Goal: Task Accomplishment & Management: Manage account settings

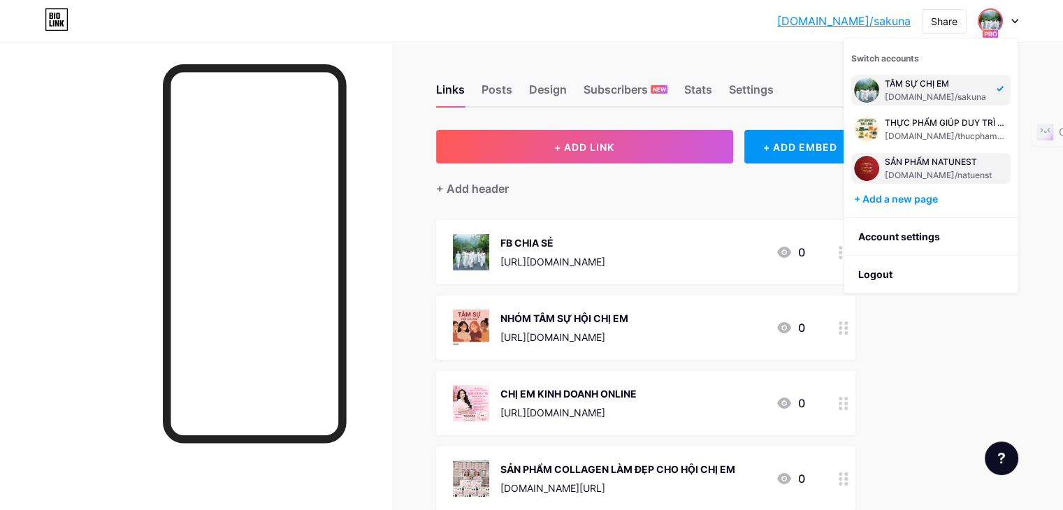
click at [978, 167] on div "SẢN PHẨM NATUNEST [DOMAIN_NAME]/natuenst" at bounding box center [938, 168] width 107 height 25
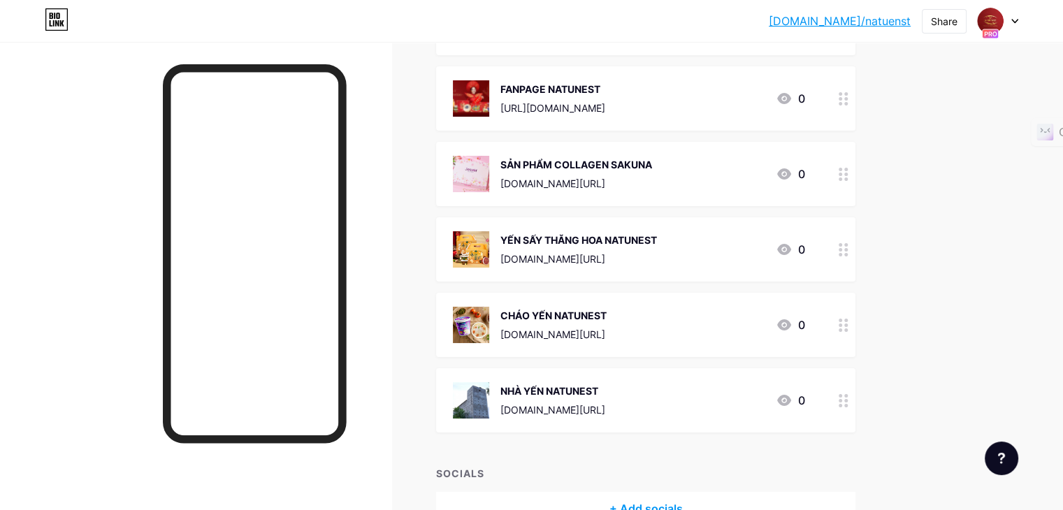
scroll to position [389, 0]
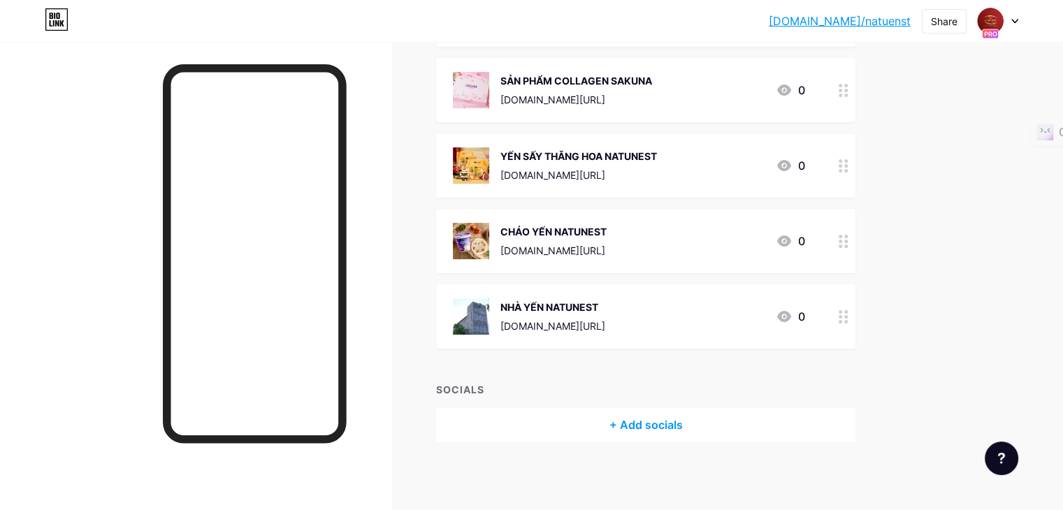
click at [1017, 19] on icon at bounding box center [1015, 21] width 7 height 5
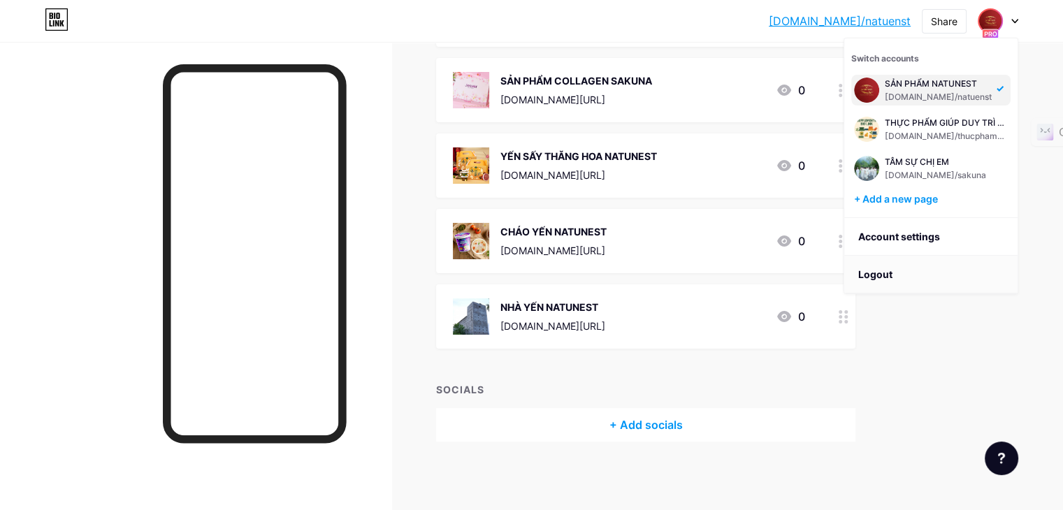
click at [884, 272] on li "Logout" at bounding box center [931, 275] width 173 height 38
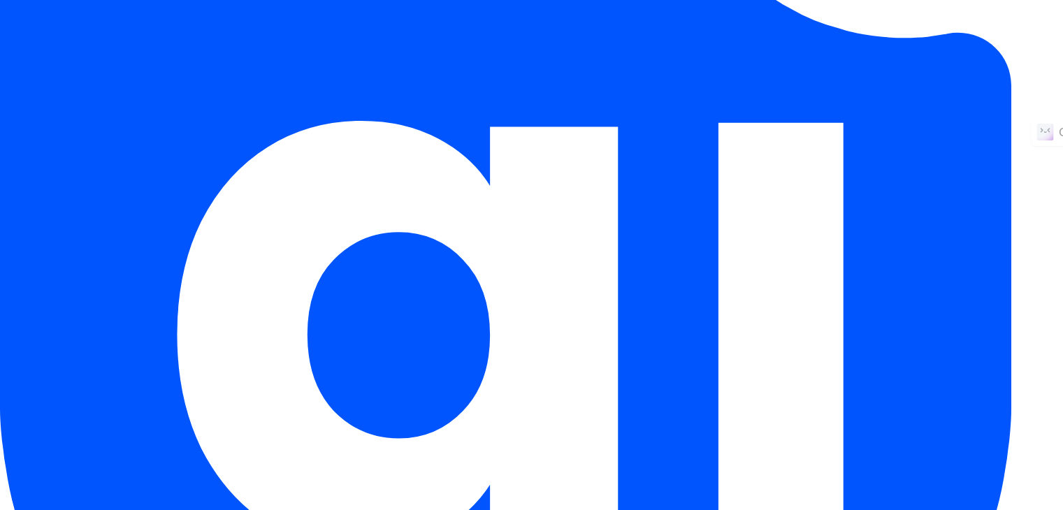
scroll to position [0, 0]
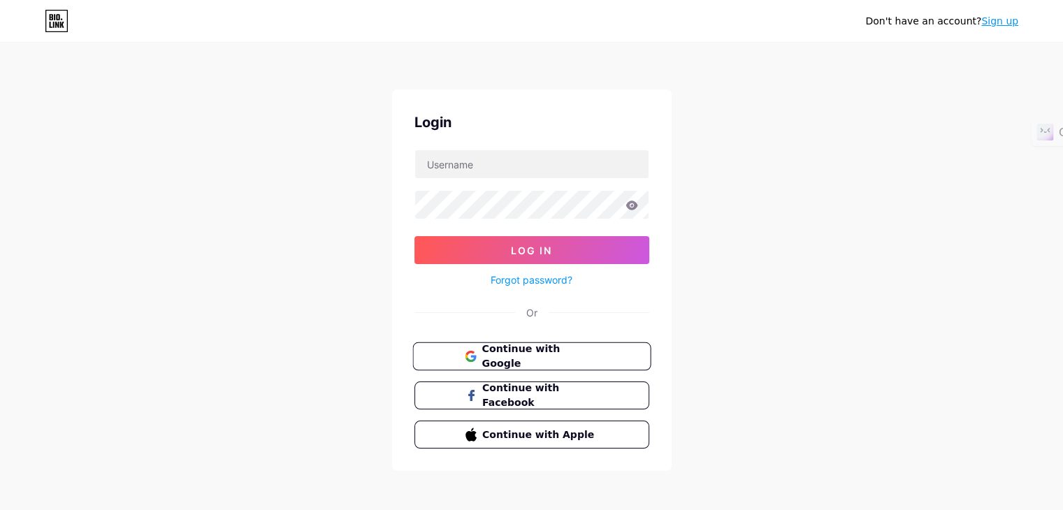
click at [509, 353] on span "Continue with Google" at bounding box center [540, 357] width 117 height 30
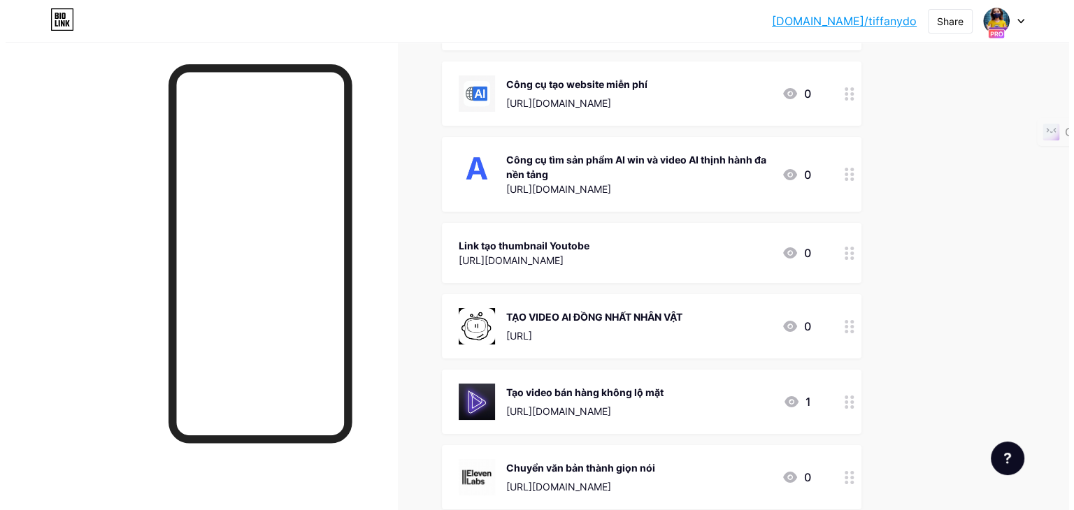
scroll to position [769, 0]
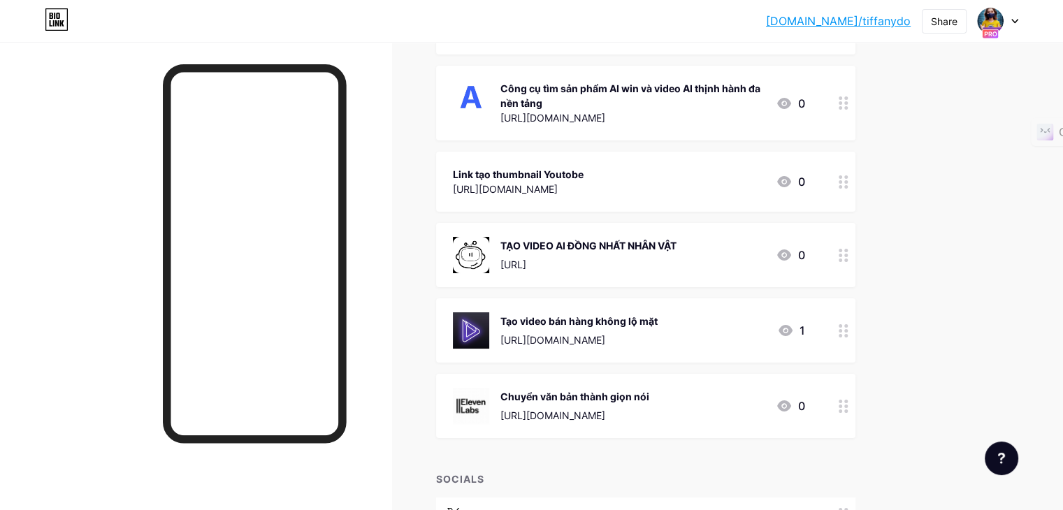
click at [849, 331] on icon at bounding box center [844, 330] width 10 height 13
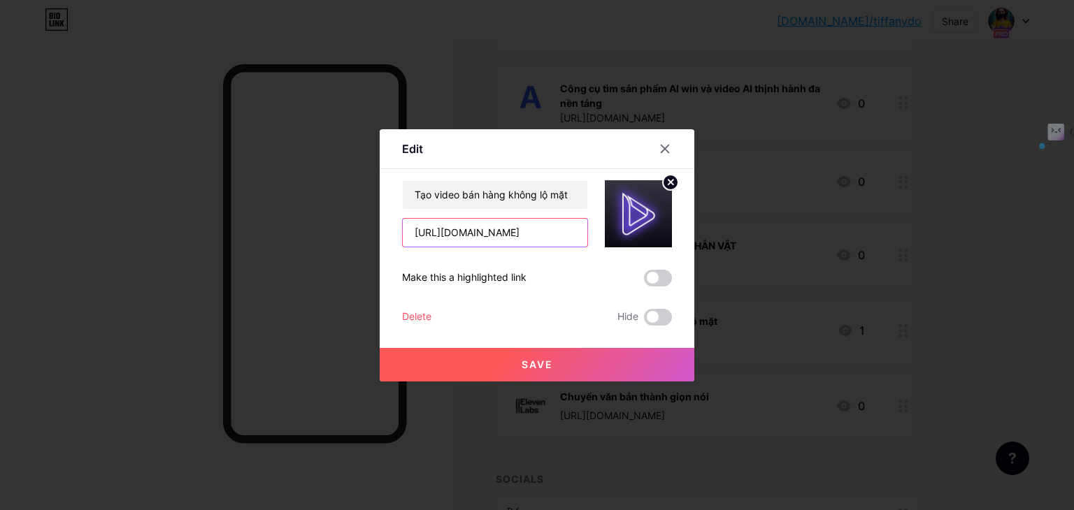
scroll to position [0, 66]
drag, startPoint x: 408, startPoint y: 231, endPoint x: 654, endPoint y: 231, distance: 246.1
click at [654, 231] on div "Tạo video bán hàng không lộ mặt https://taovideoai.com/reg?ref_code=5sidFdYdsn" at bounding box center [537, 213] width 270 height 67
paste input "www.clipto.com/transcribe-audio-video-to-text-free?via=do"
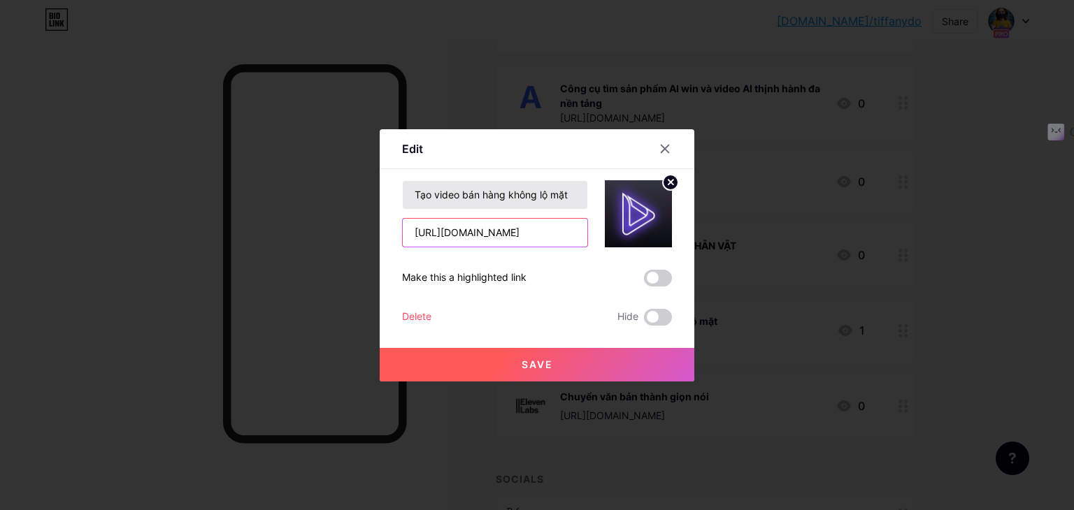
type input "https://www.clipto.com/transcribe-audio-video-to-text-free?via=do"
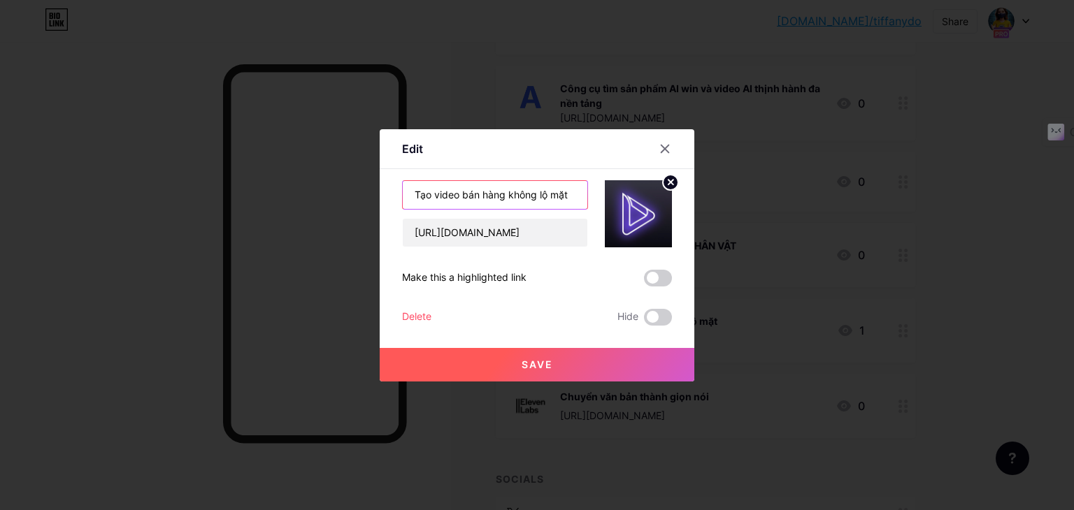
scroll to position [0, 0]
click at [479, 196] on input "Tạo video bán hàng không lộ mặt" at bounding box center [495, 195] width 185 height 28
drag, startPoint x: 566, startPoint y: 192, endPoint x: 366, endPoint y: 192, distance: 200.0
click at [366, 192] on div "Edit Content YouTube Play YouTube video without leaving your page. ADD Vimeo Pl…" at bounding box center [537, 255] width 1074 height 510
paste input "Dịch vụ phiên âm AI tốt nhất thế giới"
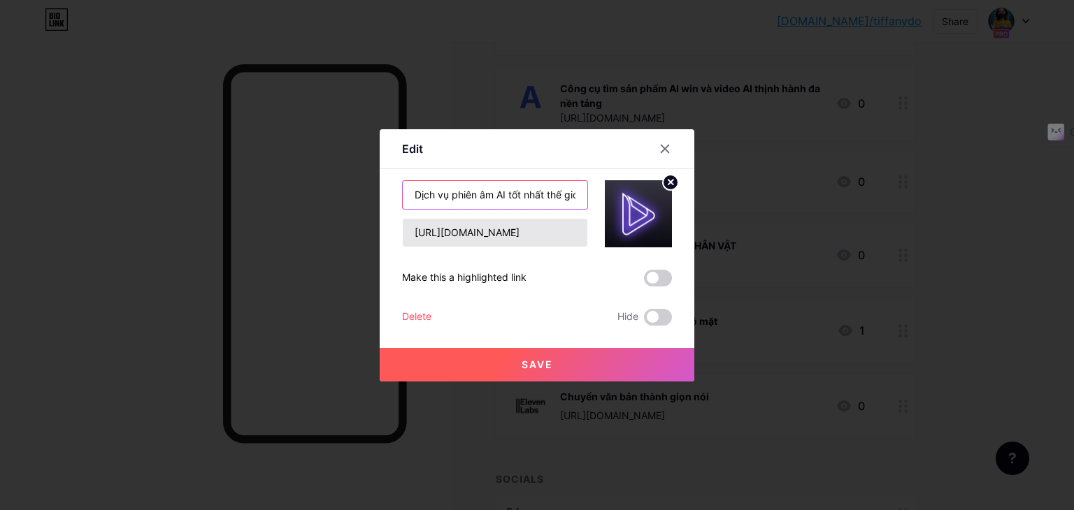
scroll to position [0, 6]
type input "Dịch vụ phiên âm AI tốt nhất thế giới"
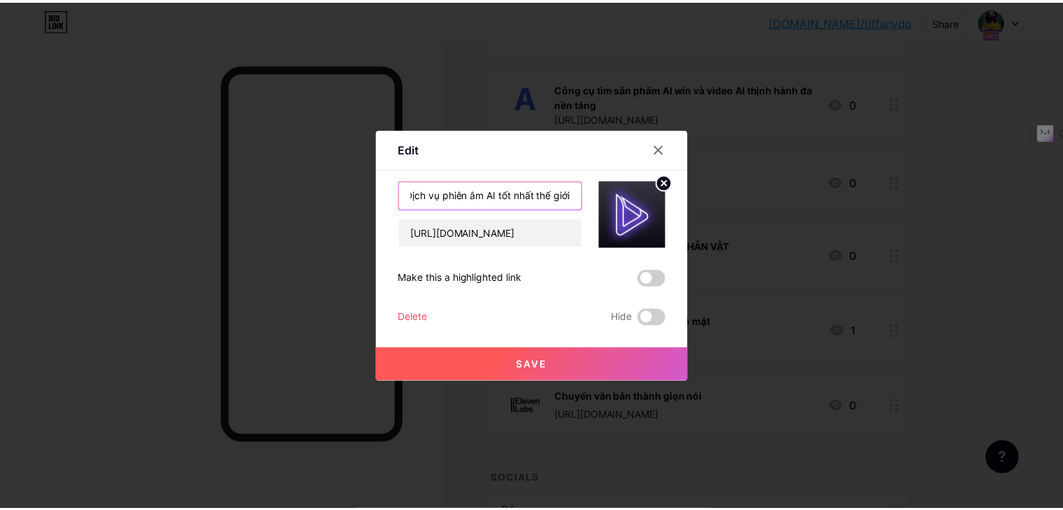
scroll to position [0, 0]
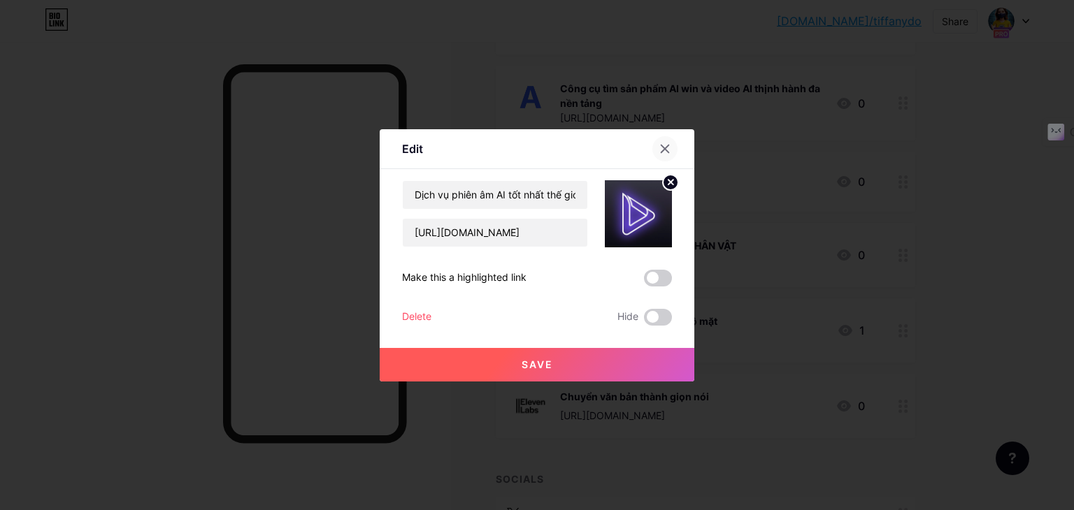
click at [661, 145] on icon at bounding box center [665, 149] width 8 height 8
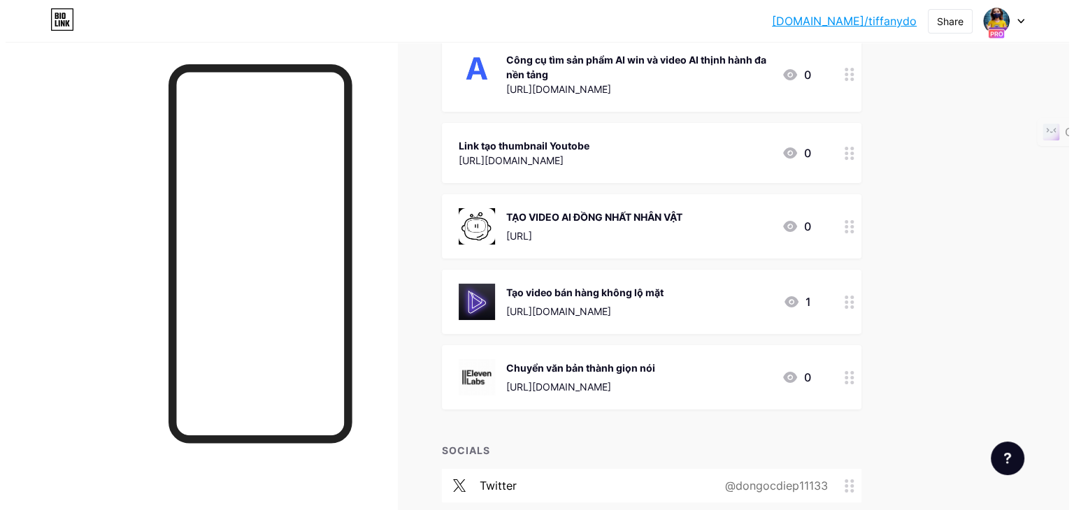
scroll to position [831, 0]
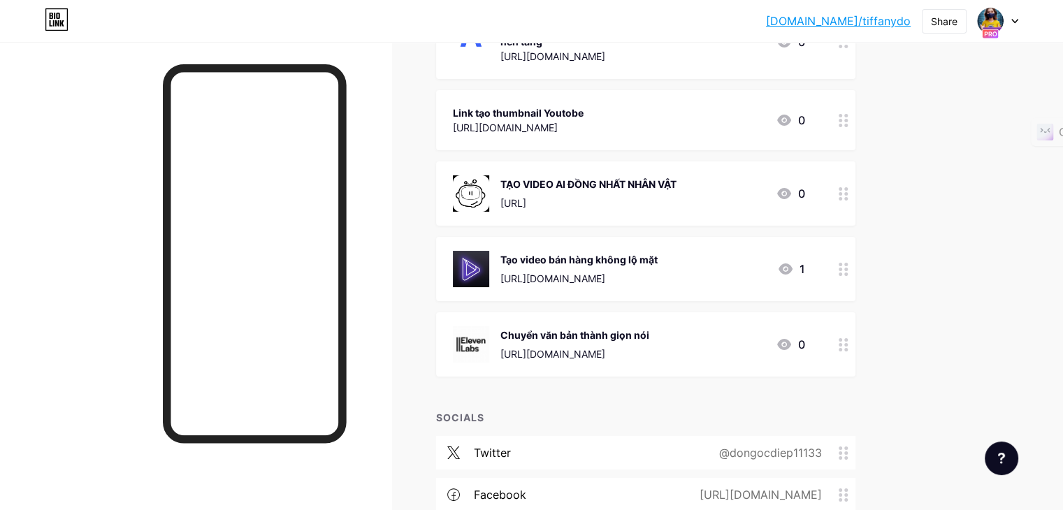
click at [849, 270] on icon at bounding box center [844, 269] width 10 height 13
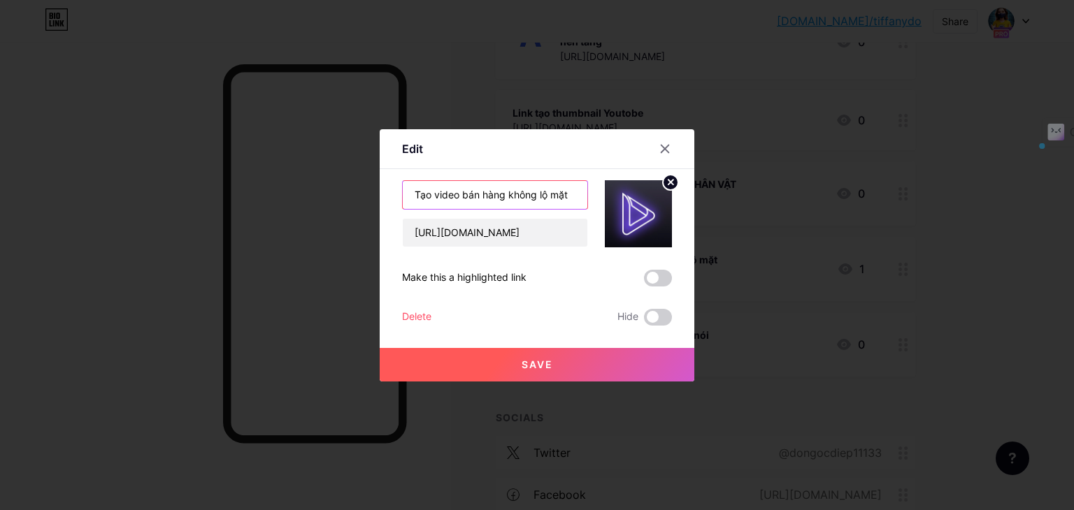
drag, startPoint x: 408, startPoint y: 194, endPoint x: 676, endPoint y: 194, distance: 268.5
click at [676, 194] on div "Edit Content YouTube Play YouTube video without leaving your page. ADD Vimeo Pl…" at bounding box center [537, 255] width 315 height 252
paste input "Dịch vụ phiên âm AI tốt nhất thế giới"
type input "Dịch vụ phiên âm AI tốt nhất thế giới"
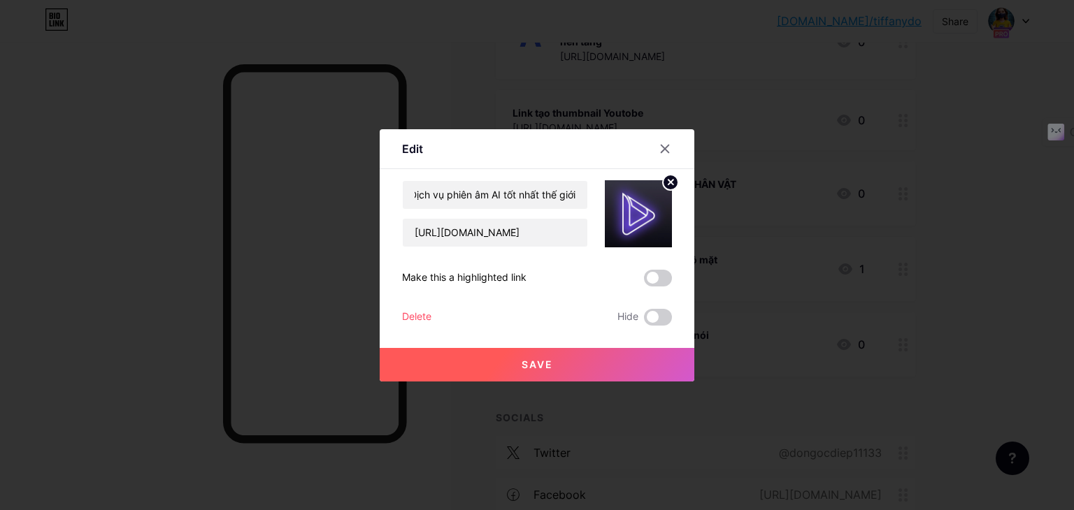
scroll to position [0, 0]
drag, startPoint x: 408, startPoint y: 231, endPoint x: 660, endPoint y: 235, distance: 252.4
click at [660, 235] on div "Dịch vụ phiên âm AI tốt nhất thế giới https://taovideoai.com/reg?ref_code=5sidF…" at bounding box center [537, 213] width 270 height 67
paste input "www.clipto.com/transcribe-audio-video-to-text-free?via=do"
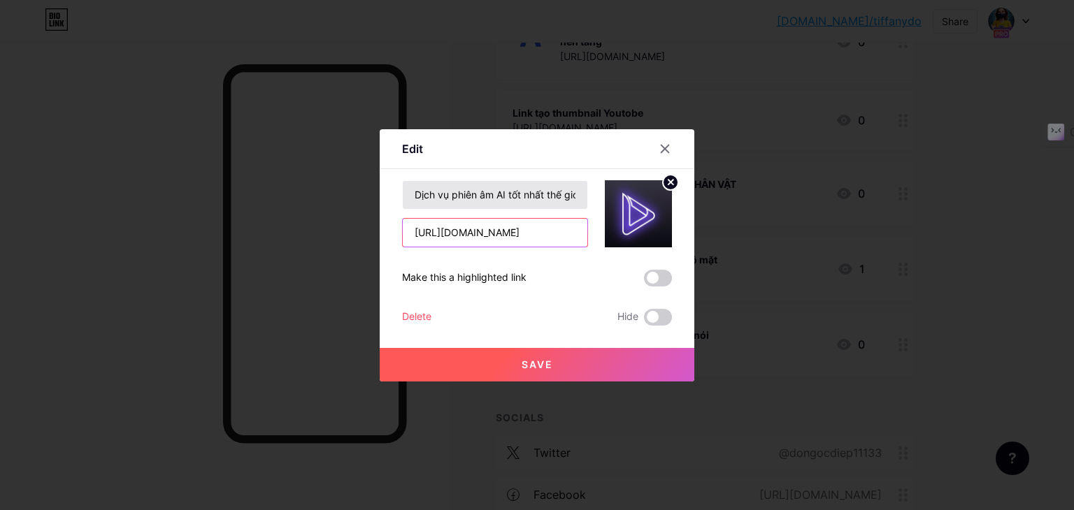
type input "https://www.clipto.com/transcribe-audio-video-to-text-free?via=do"
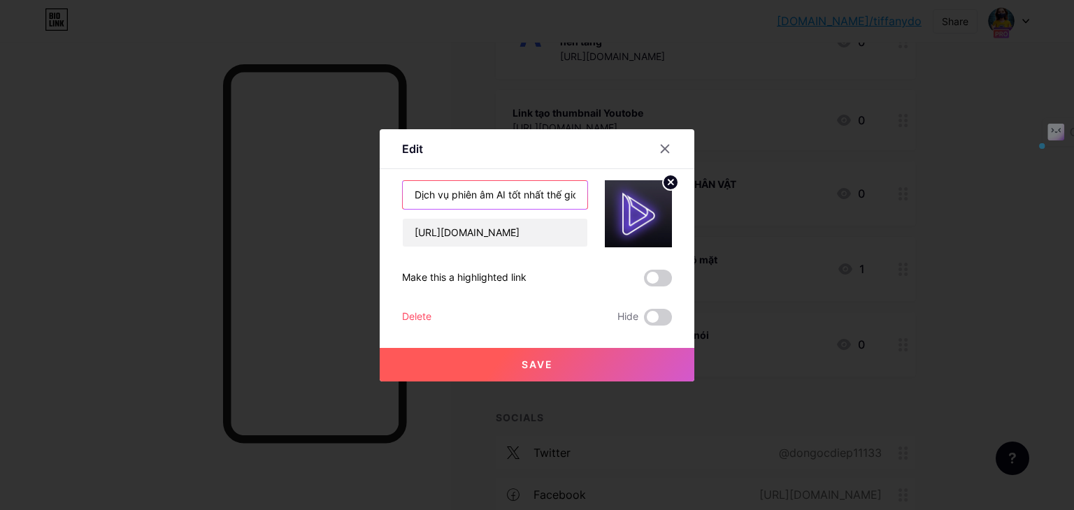
scroll to position [0, 6]
drag, startPoint x: 410, startPoint y: 194, endPoint x: 612, endPoint y: 194, distance: 202.8
click at [612, 194] on div "Dịch vụ phiên âm AI tốt nhất thế giới https://www.clipto.com/transcribe-audio-v…" at bounding box center [537, 213] width 270 height 67
click at [528, 191] on input "Dịch vụ phiên âm AI tốt nhất thế giới" at bounding box center [495, 195] width 185 height 28
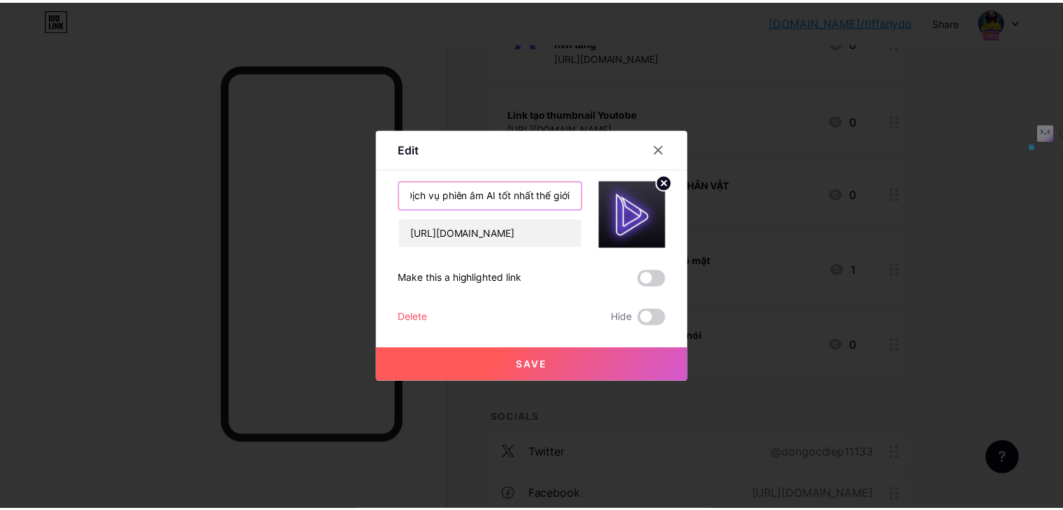
scroll to position [0, 0]
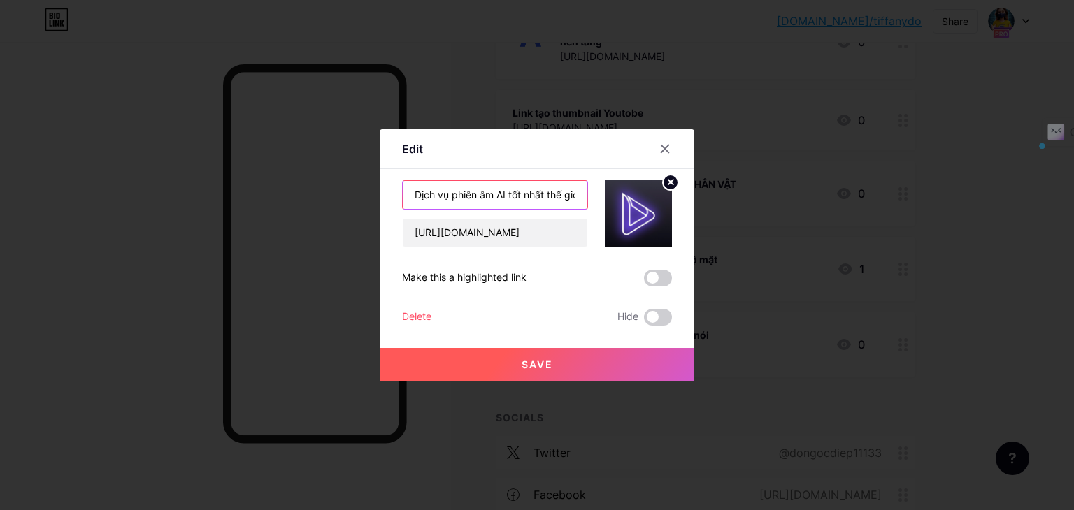
drag, startPoint x: 575, startPoint y: 193, endPoint x: 368, endPoint y: 196, distance: 207.0
click at [368, 196] on div "Edit Content YouTube Play YouTube video without leaving your page. ADD Vimeo Pl…" at bounding box center [537, 255] width 1074 height 510
click at [668, 182] on icon at bounding box center [670, 182] width 5 height 5
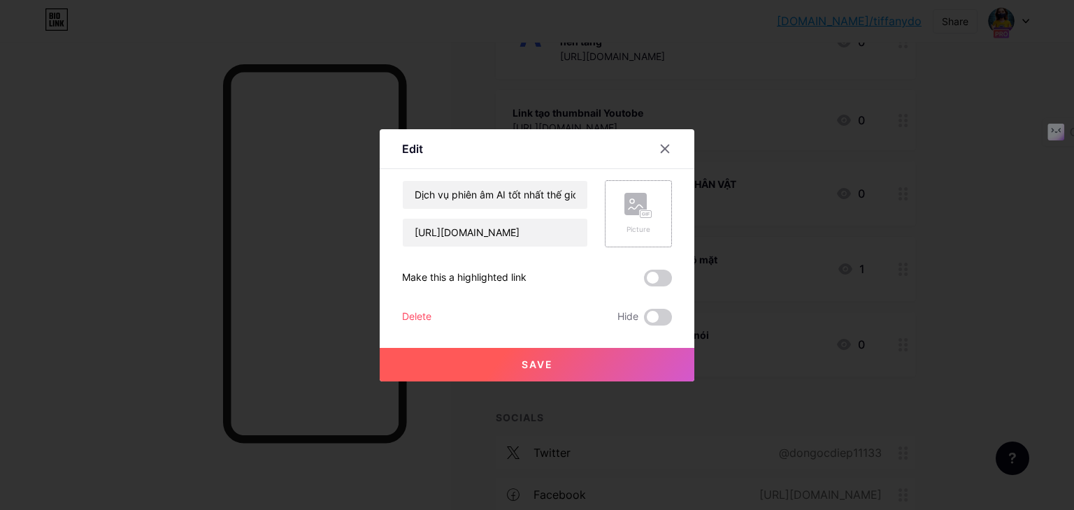
click at [631, 219] on div "Picture" at bounding box center [638, 214] width 28 height 42
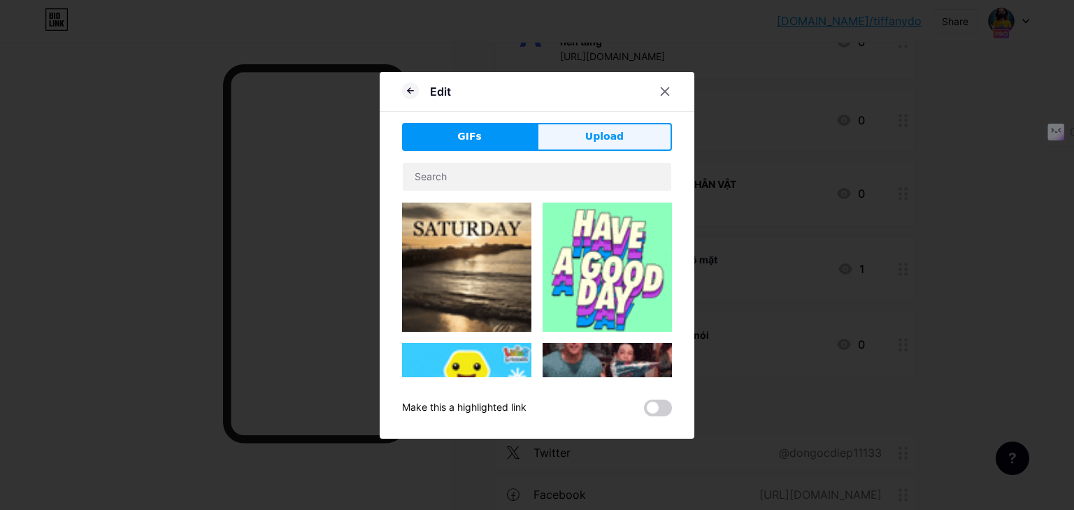
click at [591, 144] on button "Upload" at bounding box center [604, 137] width 135 height 28
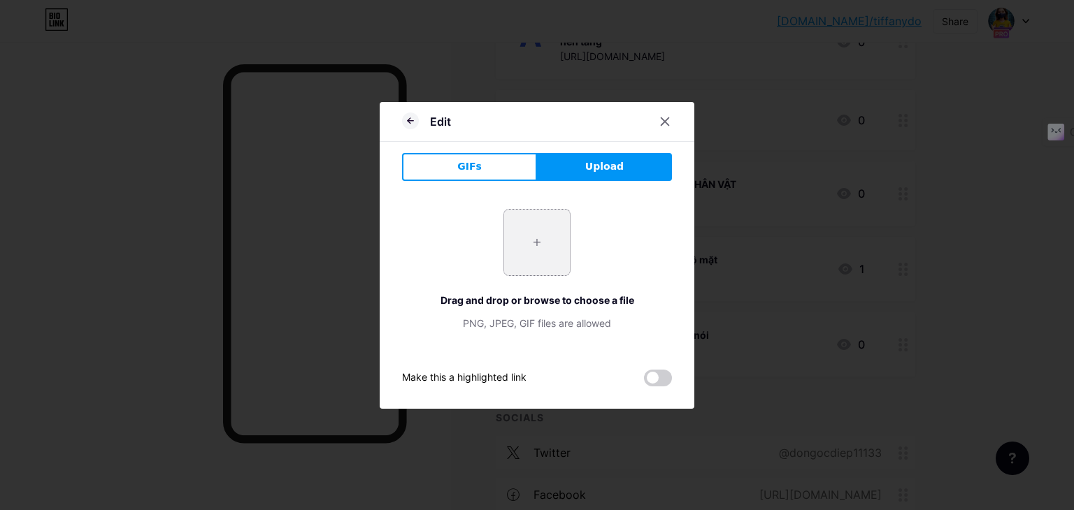
click at [533, 254] on input "file" at bounding box center [537, 243] width 66 height 66
type input "C:\fakepath\logo.webp"
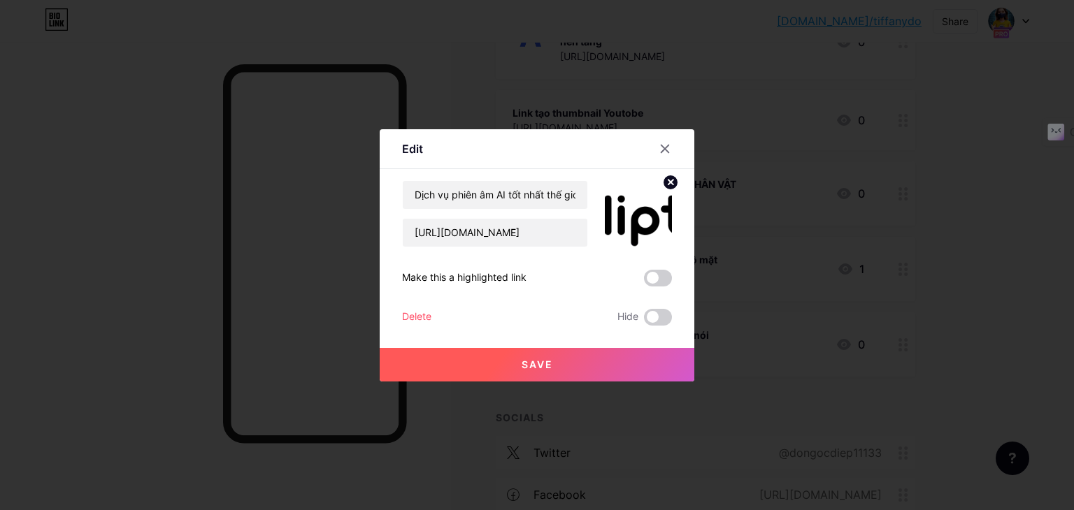
click at [522, 359] on span "Save" at bounding box center [537, 365] width 31 height 12
